Goal: Register for event/course

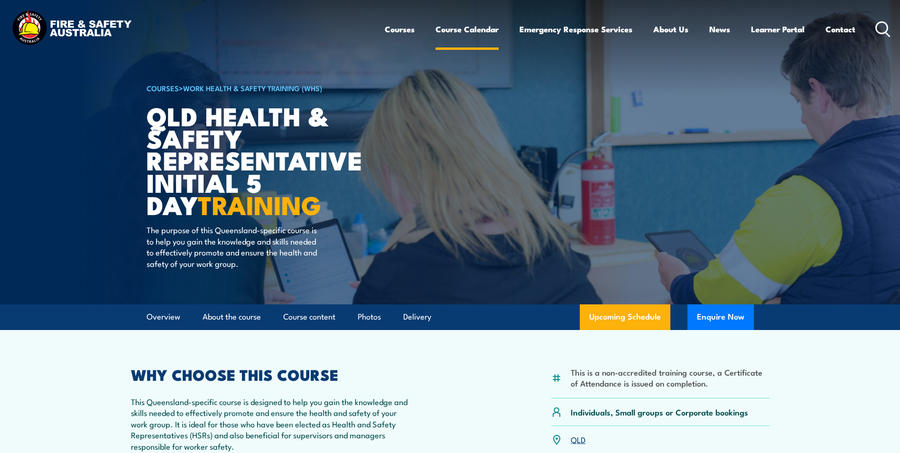
drag, startPoint x: 0, startPoint y: 0, endPoint x: 445, endPoint y: 31, distance: 445.8
click at [445, 31] on link "Course Calendar" at bounding box center [467, 29] width 63 height 25
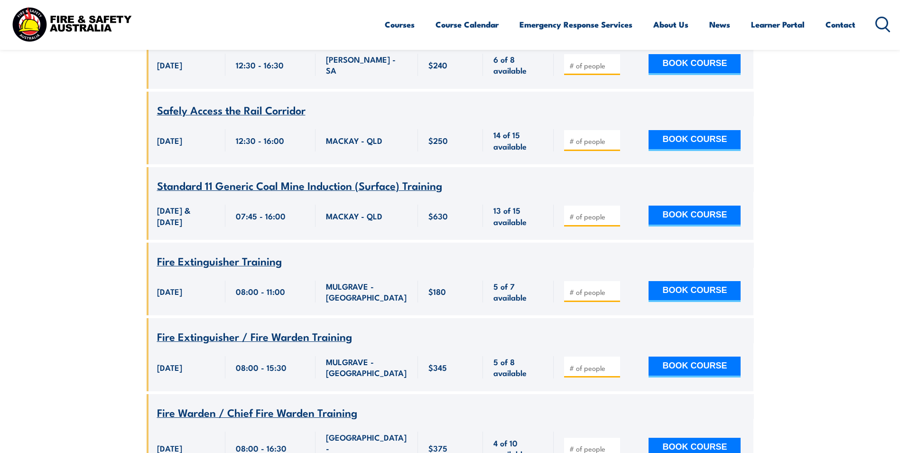
scroll to position [6360, 0]
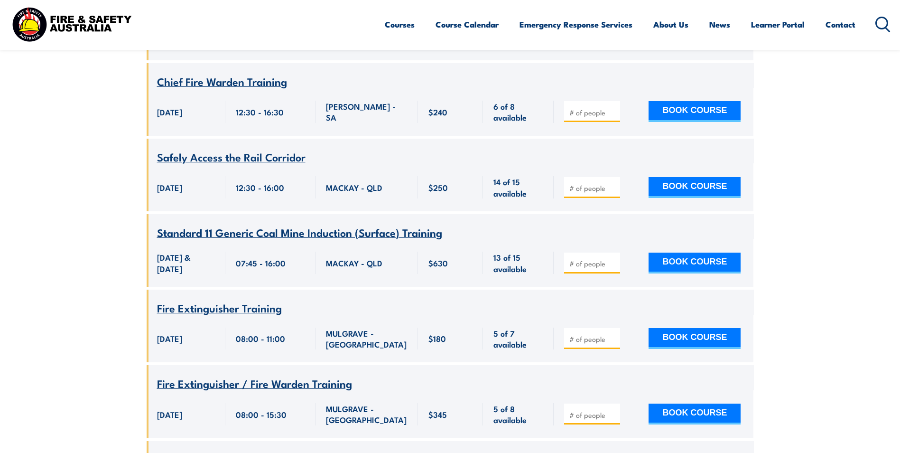
click at [884, 28] on circle at bounding box center [882, 22] width 11 height 11
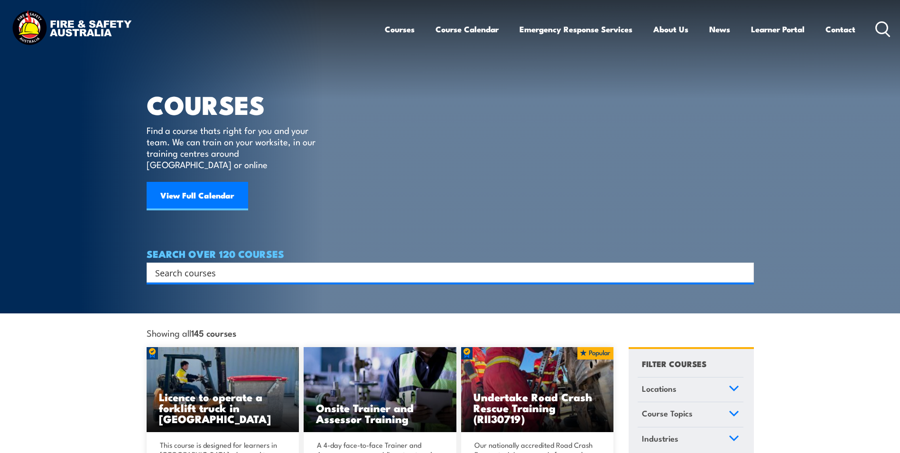
click at [225, 265] on input "Search input" at bounding box center [444, 272] width 578 height 14
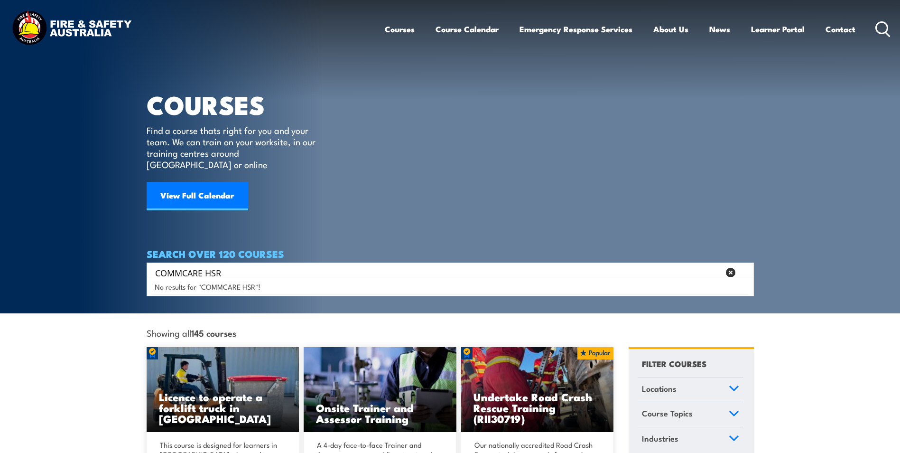
type input "COMMCARE HSR"
click at [734, 406] on link "Course Topics" at bounding box center [691, 414] width 106 height 25
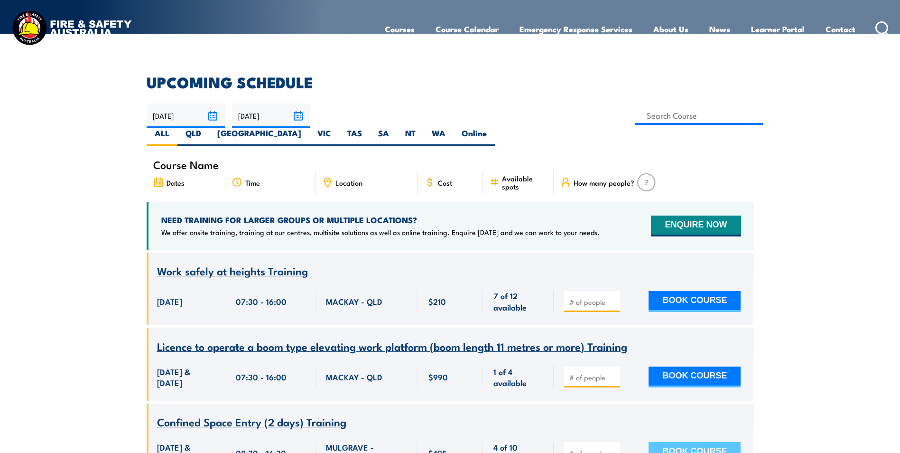
scroll to position [237, 0]
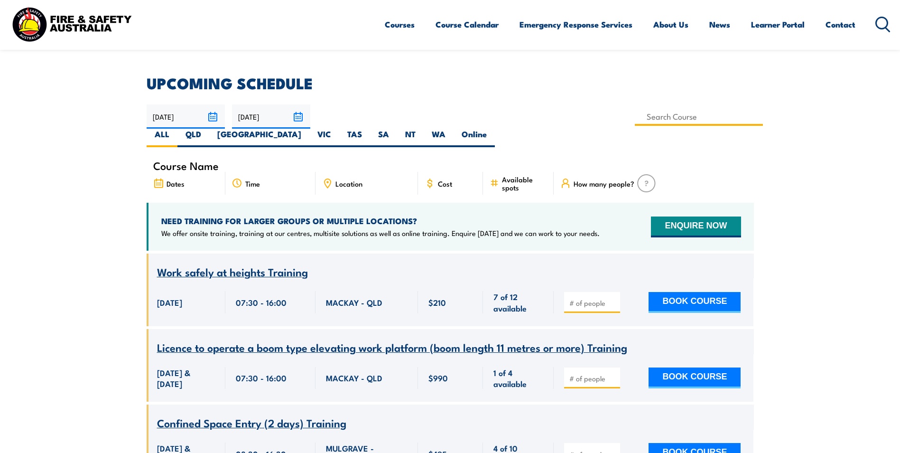
click at [635, 119] on input at bounding box center [699, 116] width 129 height 19
type input "Health & Safety Representatives Initial OHS Training Course ([GEOGRAPHIC_DATA])"
